Goal: Find specific page/section: Find specific page/section

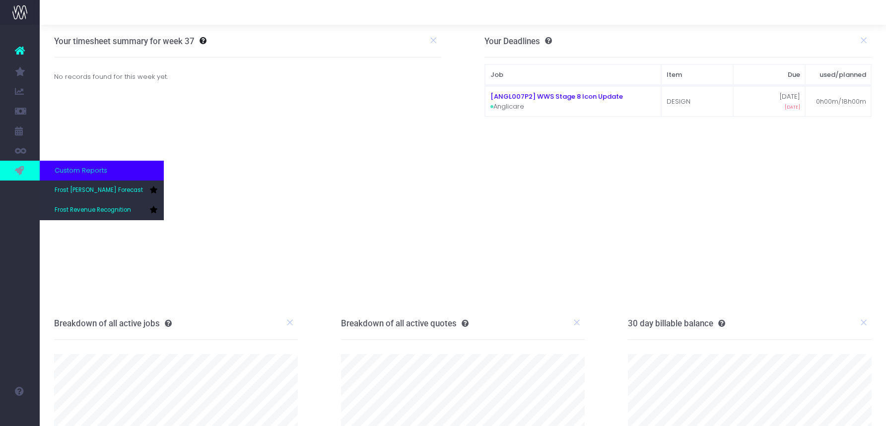
click at [24, 170] on icon at bounding box center [20, 170] width 10 height 11
click at [81, 197] on link "Frost [PERSON_NAME] Forecast" at bounding box center [102, 191] width 124 height 20
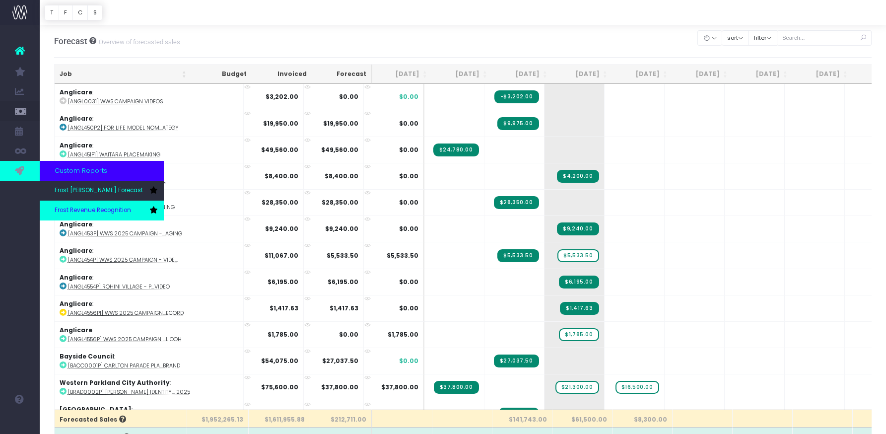
click at [82, 206] on span "Frost Revenue Recognition" at bounding box center [93, 210] width 76 height 9
